Goal: Task Accomplishment & Management: Manage account settings

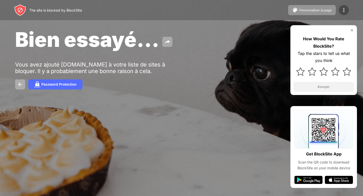
click at [345, 11] on img at bounding box center [344, 10] width 6 height 6
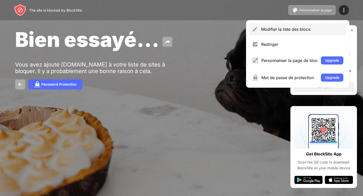
click at [306, 29] on div "Modifier la liste des blocs" at bounding box center [302, 29] width 82 height 5
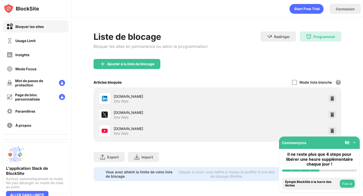
scroll to position [3, 0]
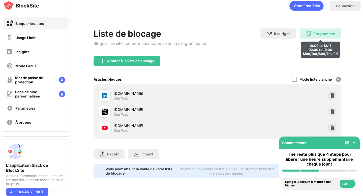
click at [314, 37] on div "Programmer 10:00 to 12:15 02:00 to 19:00 Mon,Tue,Wed,Thu,Fri" at bounding box center [321, 34] width 42 height 10
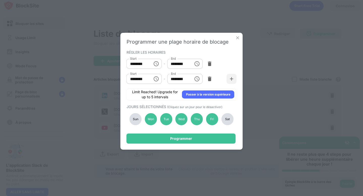
click at [236, 40] on div "Programmer une plage horaire de blocage" at bounding box center [182, 42] width 110 height 6
click at [238, 38] on img at bounding box center [237, 37] width 5 height 5
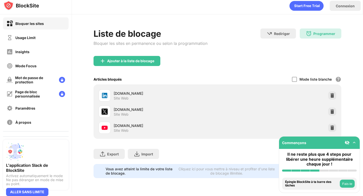
click at [26, 109] on div "Paramêtres" at bounding box center [25, 108] width 20 height 4
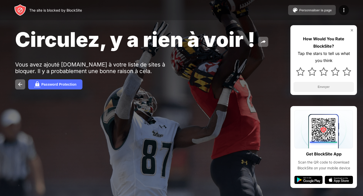
click at [297, 11] on img at bounding box center [295, 10] width 6 height 6
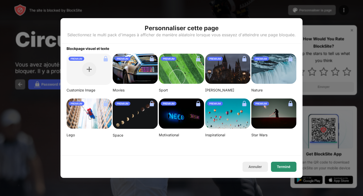
click at [284, 167] on button "Terminé" at bounding box center [283, 167] width 25 height 10
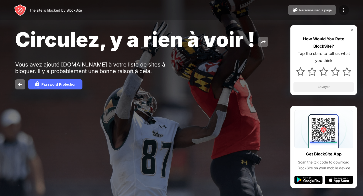
click at [343, 11] on img at bounding box center [344, 10] width 6 height 6
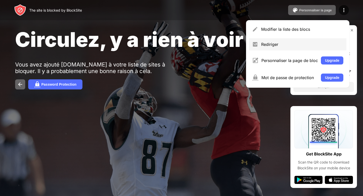
click at [291, 48] on div "Rediriger" at bounding box center [297, 44] width 97 height 12
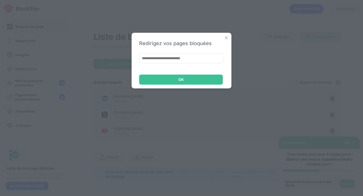
click at [227, 38] on img at bounding box center [226, 37] width 5 height 5
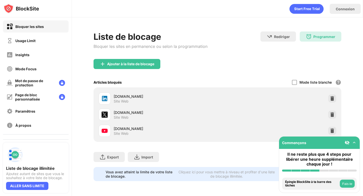
click at [126, 97] on div "[DOMAIN_NAME]" at bounding box center [166, 96] width 104 height 5
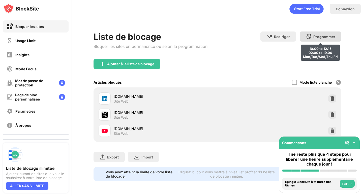
click at [319, 35] on div "Programmer" at bounding box center [325, 37] width 22 height 4
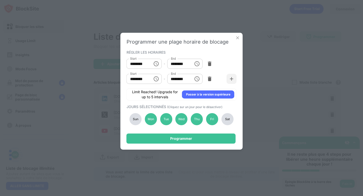
click at [236, 36] on img at bounding box center [237, 37] width 5 height 5
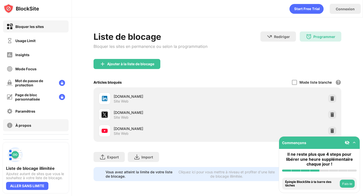
scroll to position [13, 0]
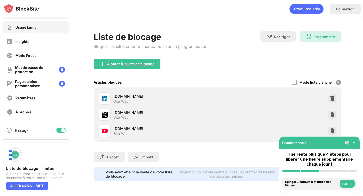
click at [36, 31] on div "Usage Limit" at bounding box center [36, 27] width 66 height 12
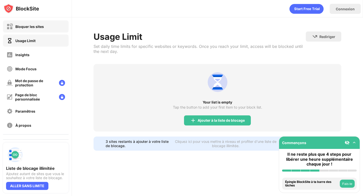
click at [33, 30] on div "Bloquer les sites" at bounding box center [36, 26] width 66 height 12
